Goal: Browse casually

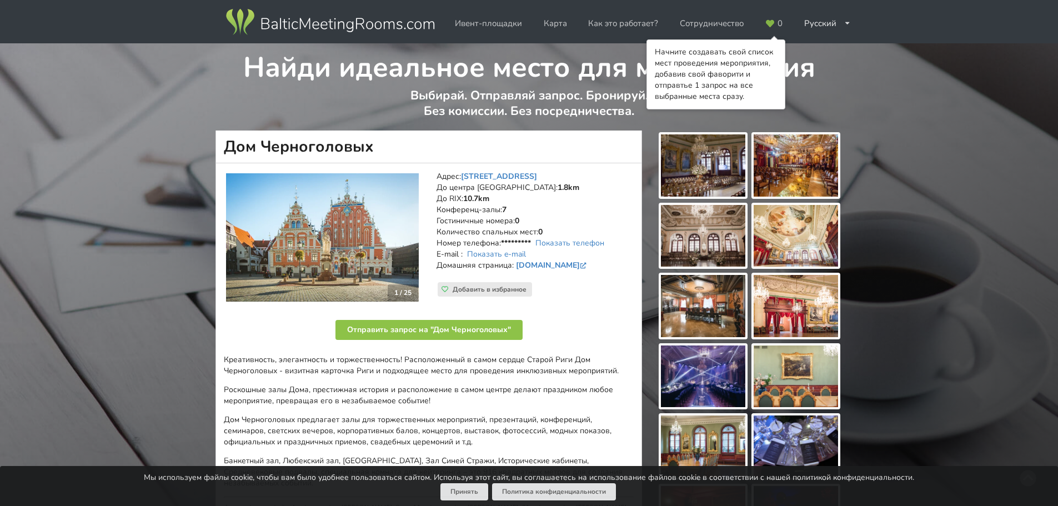
click at [695, 174] on img at bounding box center [703, 165] width 84 height 62
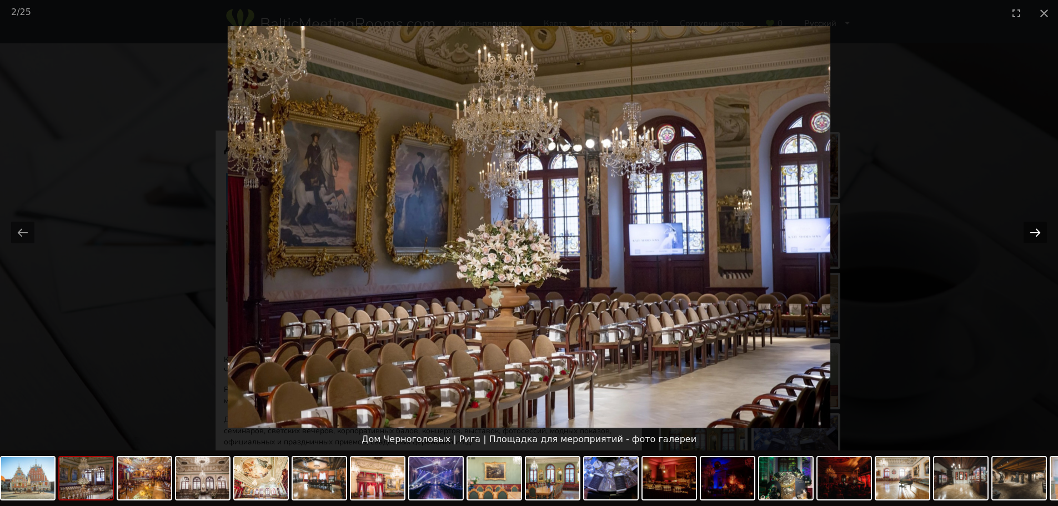
click at [1034, 233] on button "Next slide" at bounding box center [1034, 233] width 23 height 22
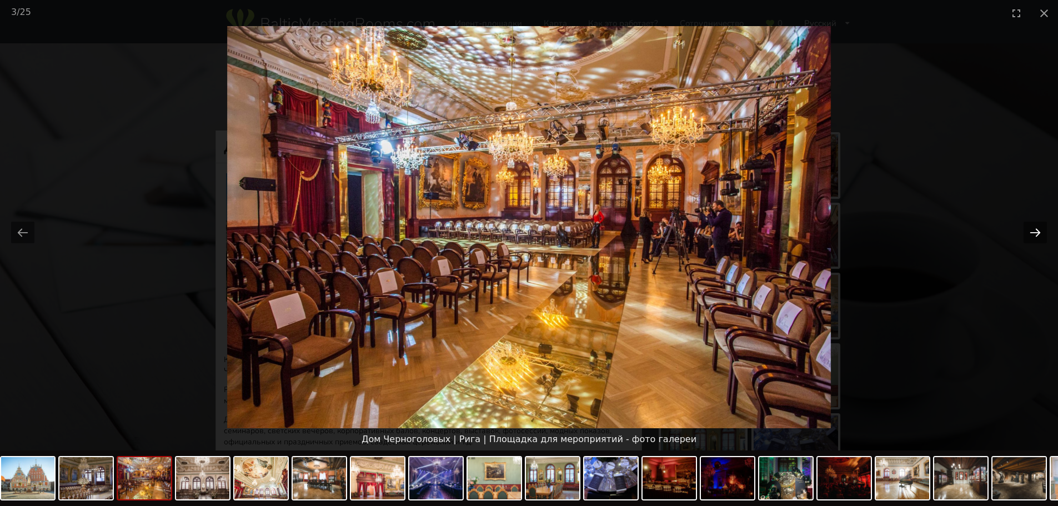
click at [1034, 234] on button "Next slide" at bounding box center [1034, 233] width 23 height 22
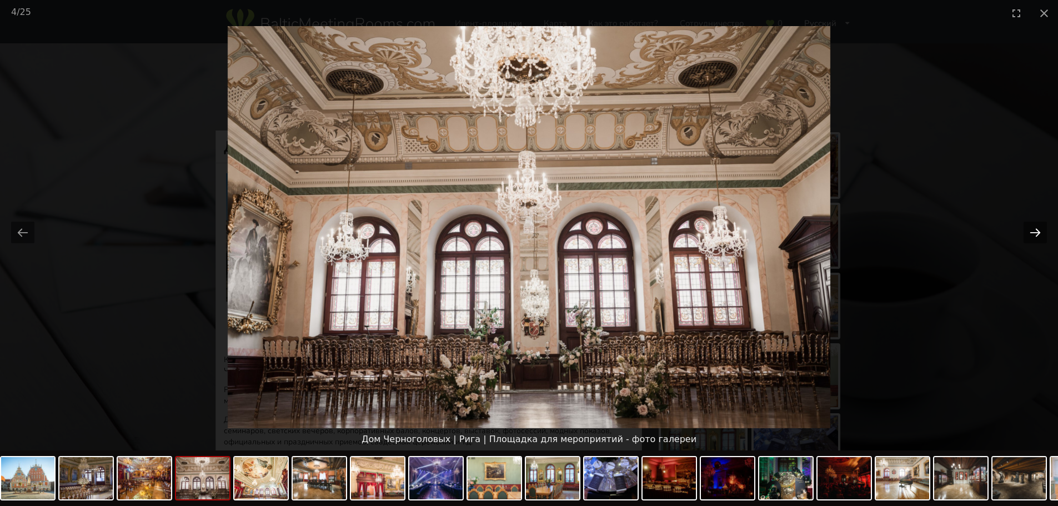
click at [1034, 234] on button "Next slide" at bounding box center [1034, 233] width 23 height 22
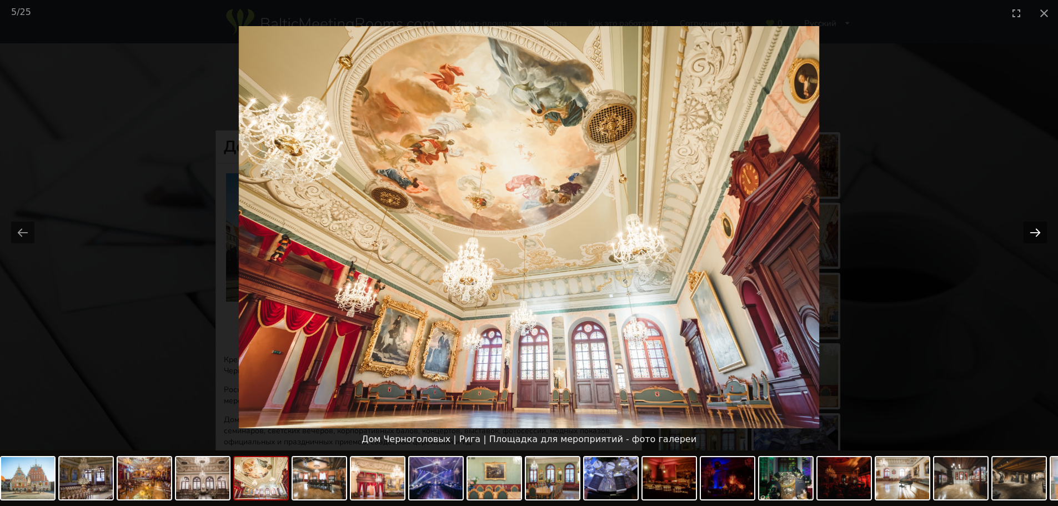
click at [1034, 234] on button "Next slide" at bounding box center [1034, 233] width 23 height 22
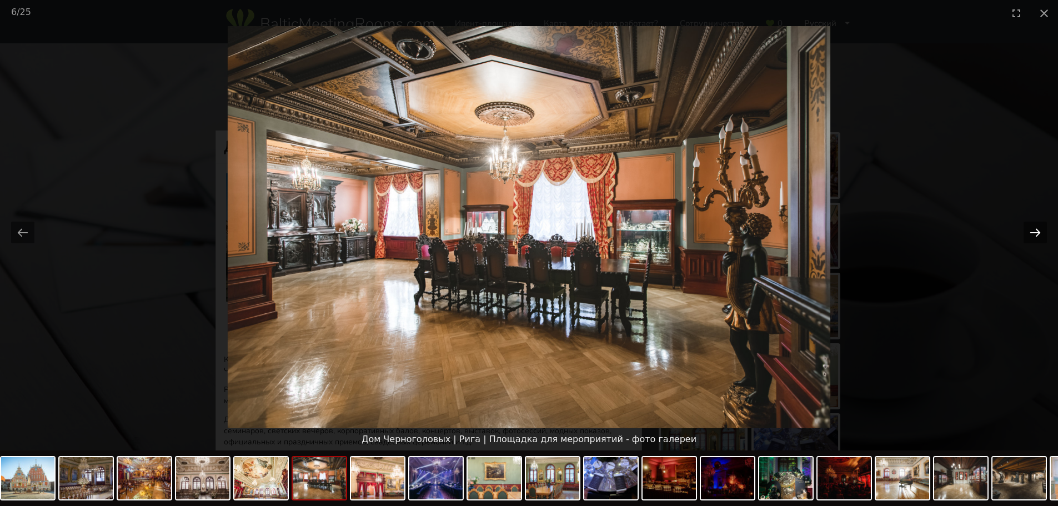
click at [1034, 234] on button "Next slide" at bounding box center [1034, 233] width 23 height 22
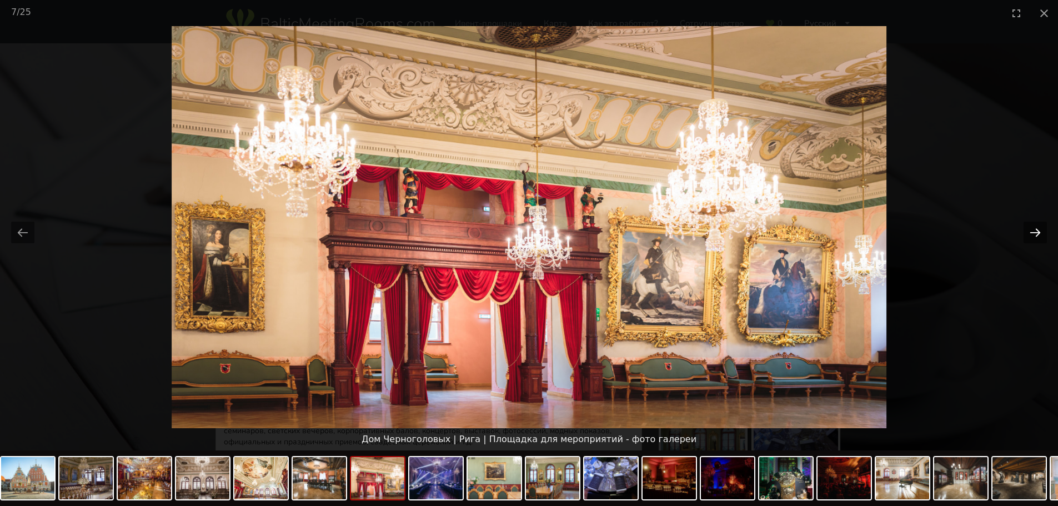
click at [1034, 234] on button "Next slide" at bounding box center [1034, 233] width 23 height 22
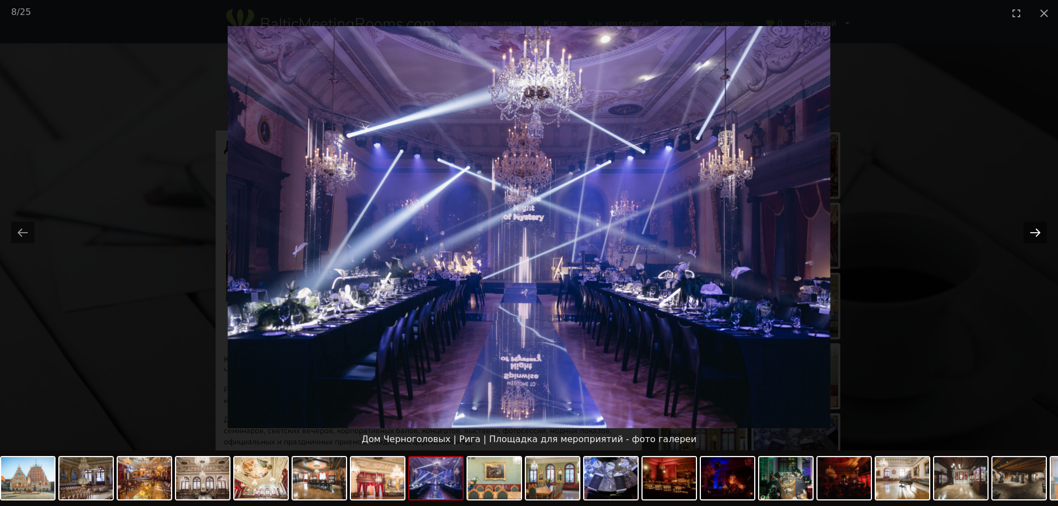
click at [1034, 234] on button "Next slide" at bounding box center [1034, 233] width 23 height 22
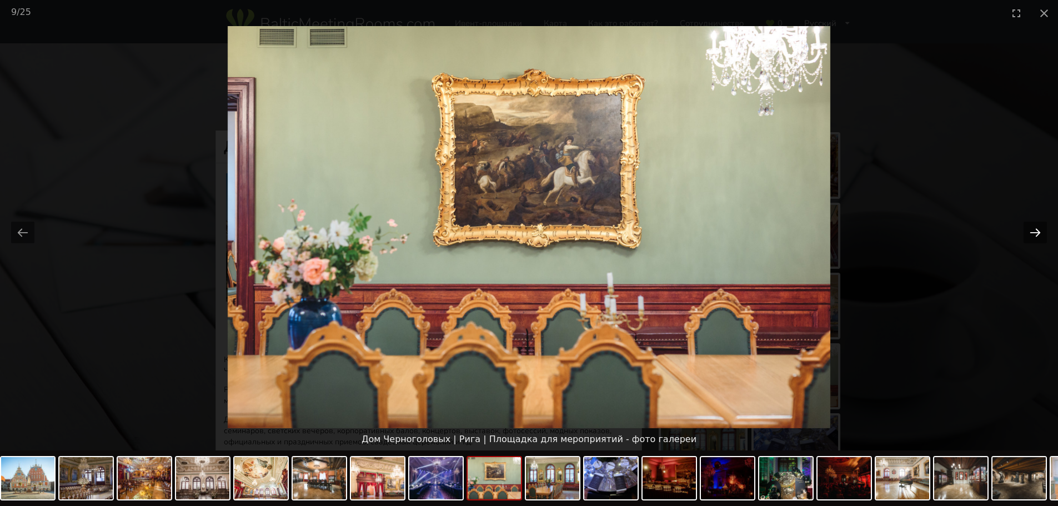
click at [1034, 234] on button "Next slide" at bounding box center [1034, 233] width 23 height 22
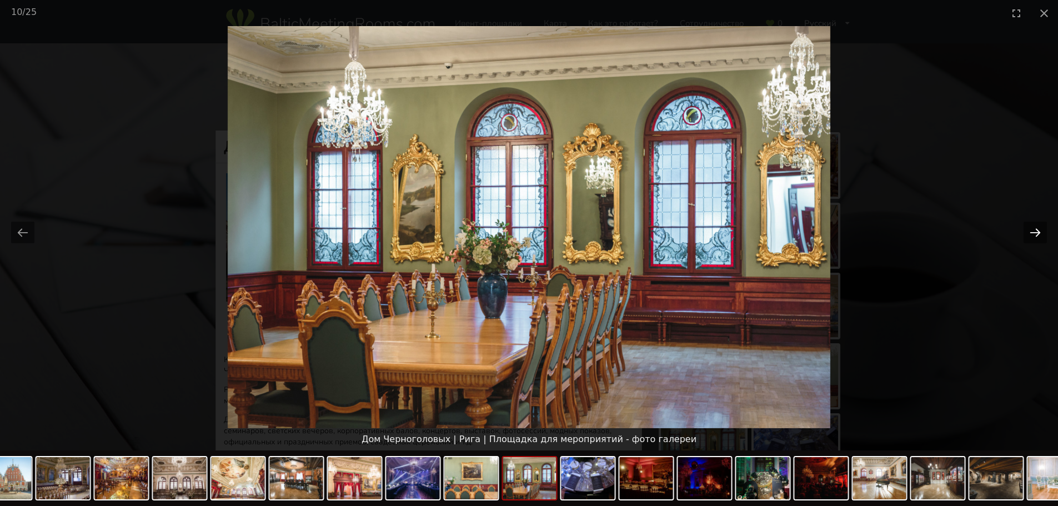
click at [1034, 234] on button "Next slide" at bounding box center [1034, 233] width 23 height 22
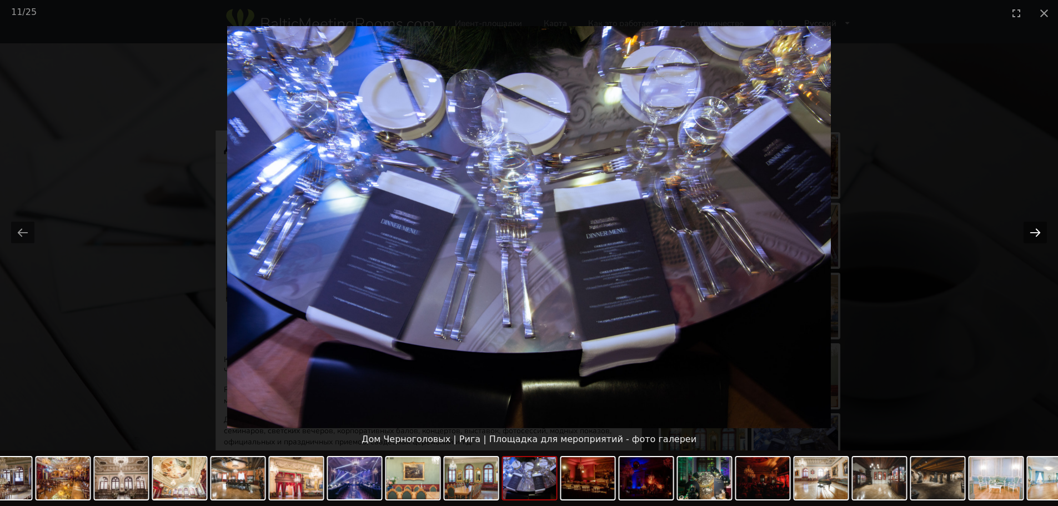
click at [1034, 234] on button "Next slide" at bounding box center [1034, 233] width 23 height 22
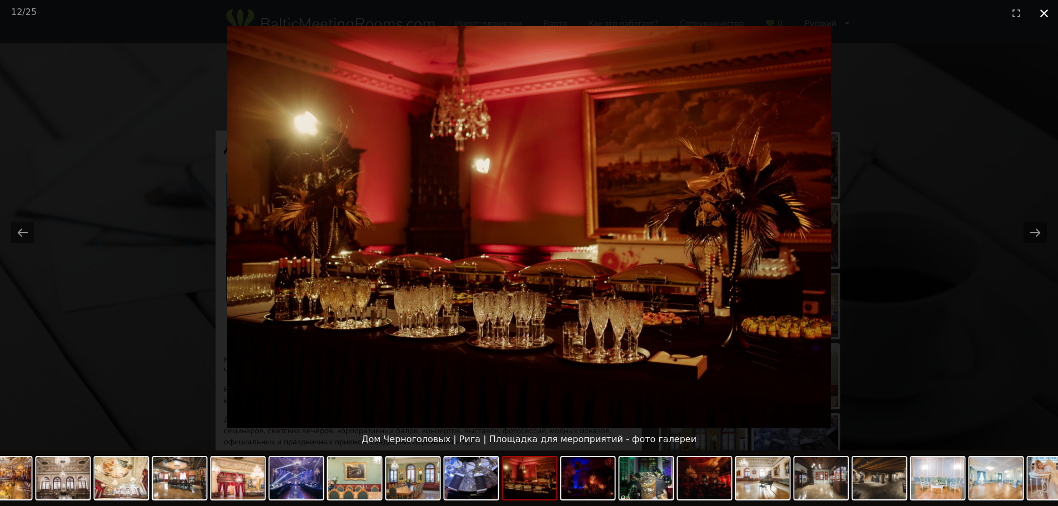
click at [1044, 13] on button "Close gallery" at bounding box center [1044, 13] width 28 height 26
